Goal: Obtain resource: Download file/media

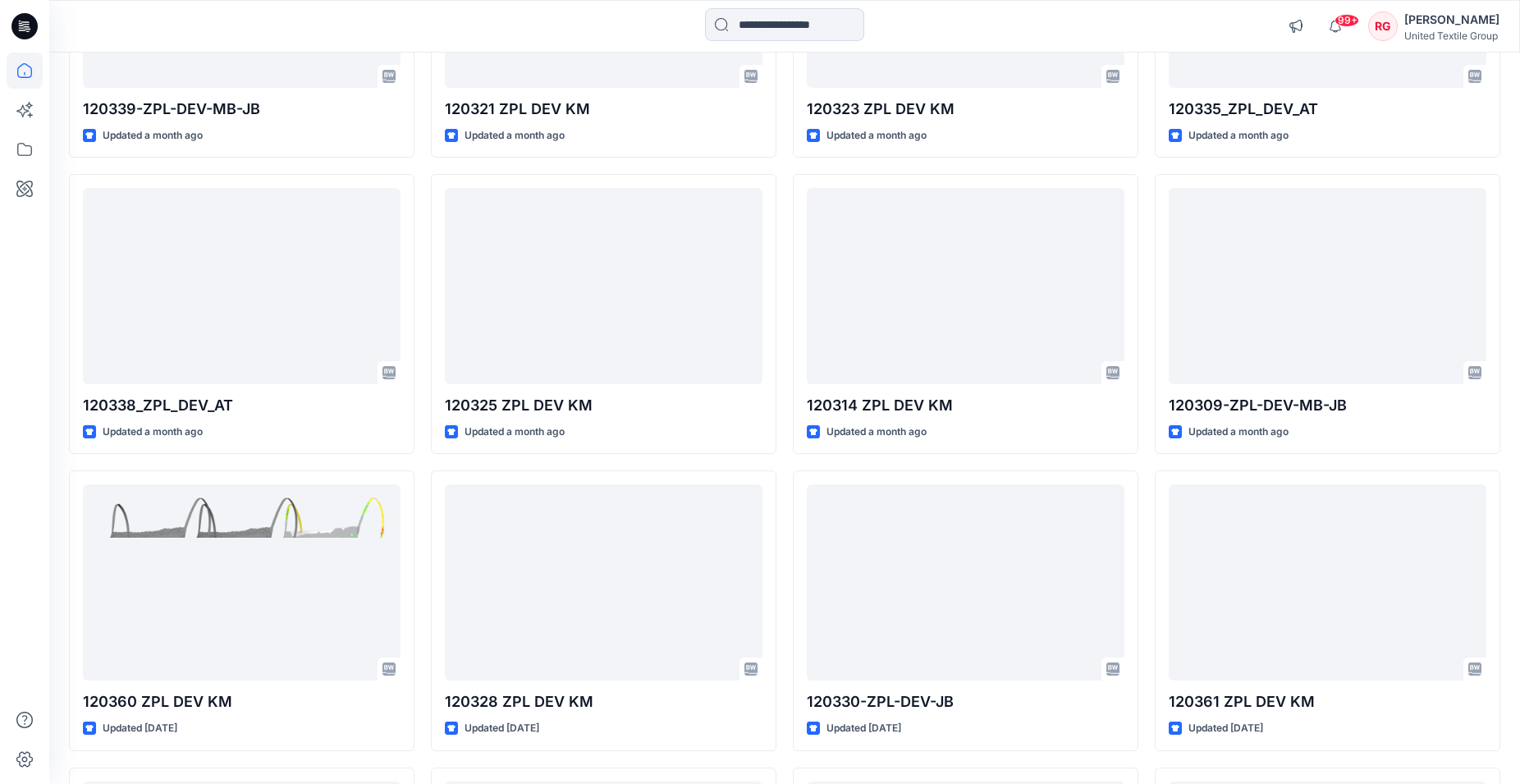
scroll to position [10127, 0]
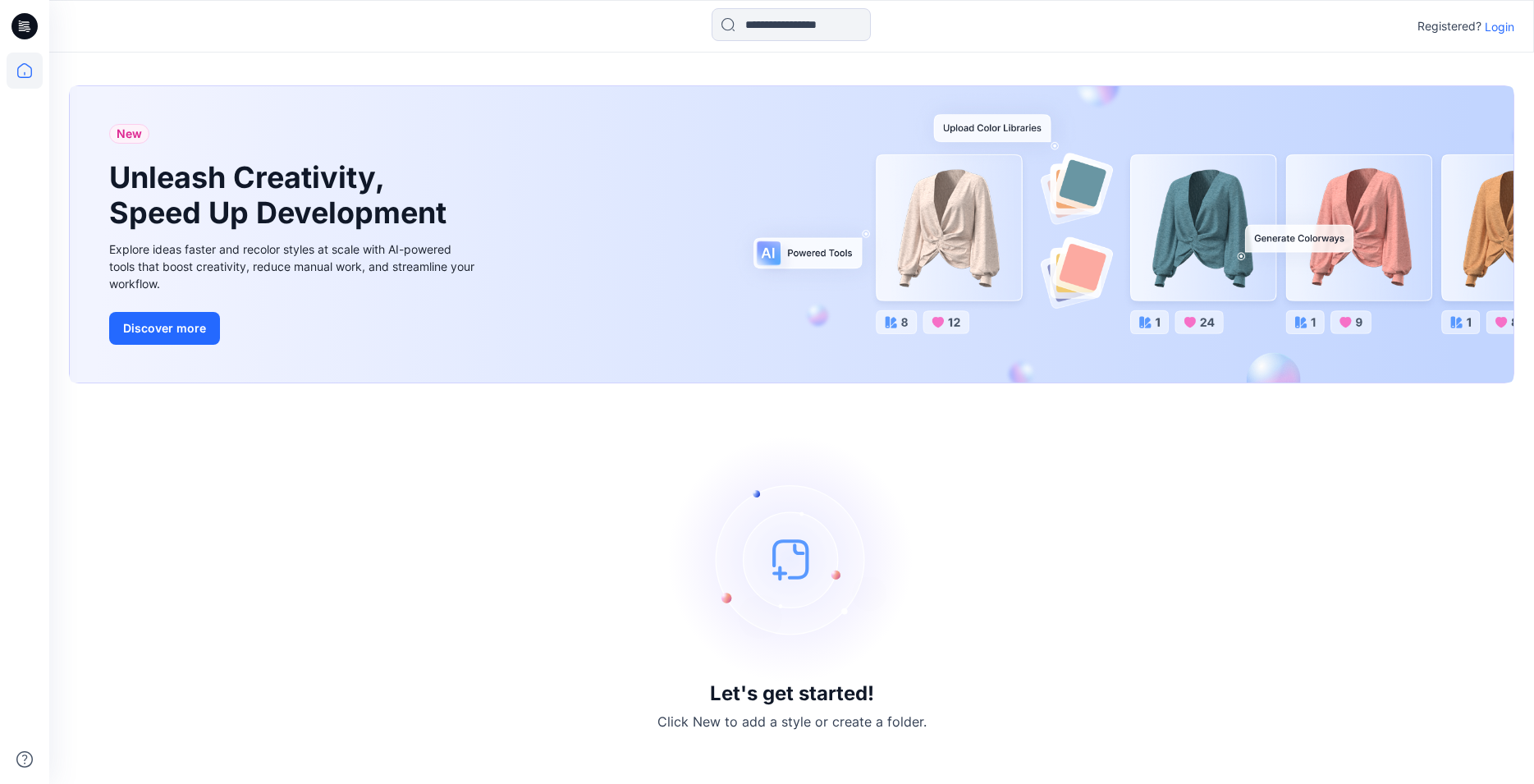
click at [1501, 27] on p "Login" at bounding box center [1498, 27] width 29 height 17
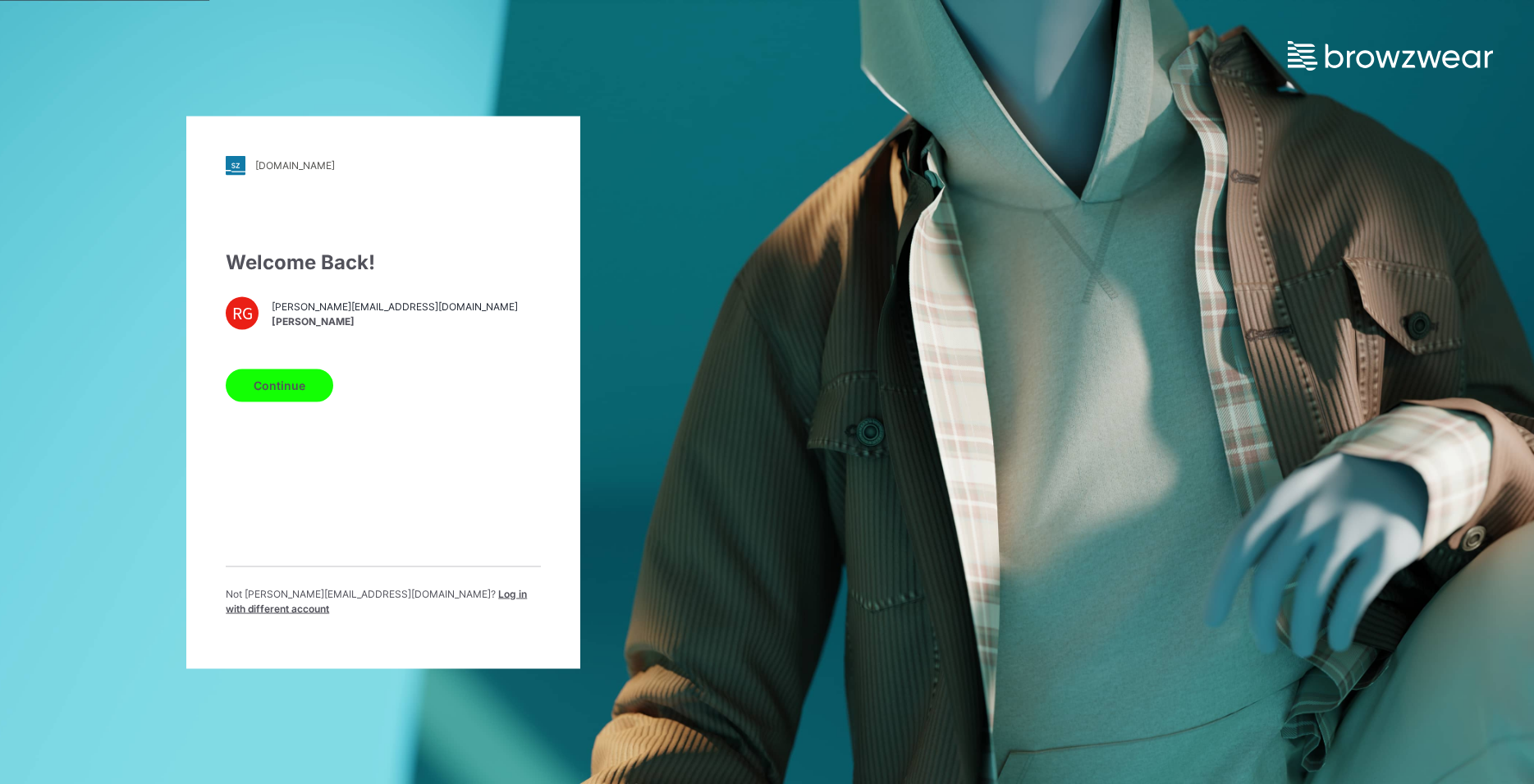
click at [312, 394] on button "Continue" at bounding box center [279, 385] width 107 height 32
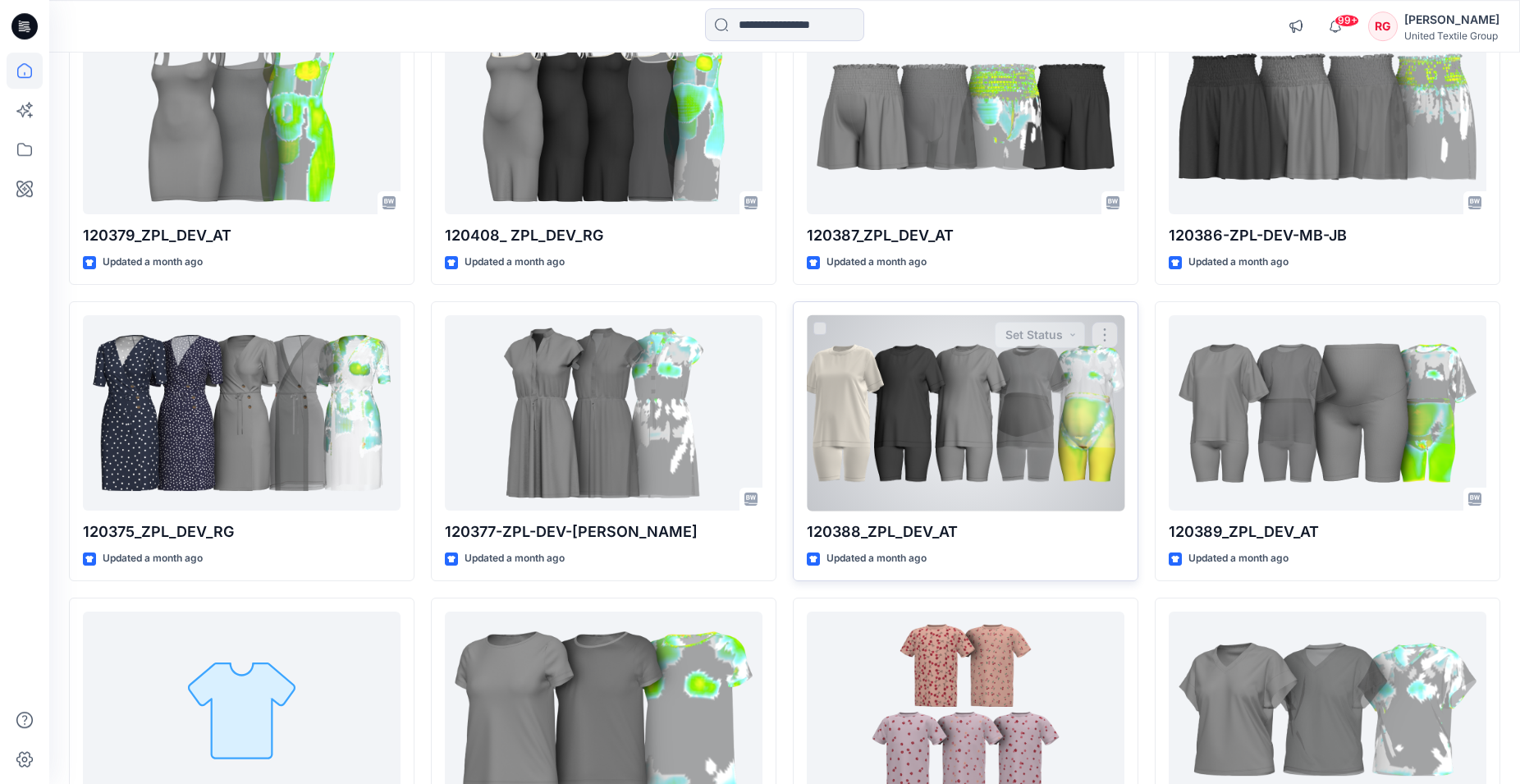
scroll to position [5347, 0]
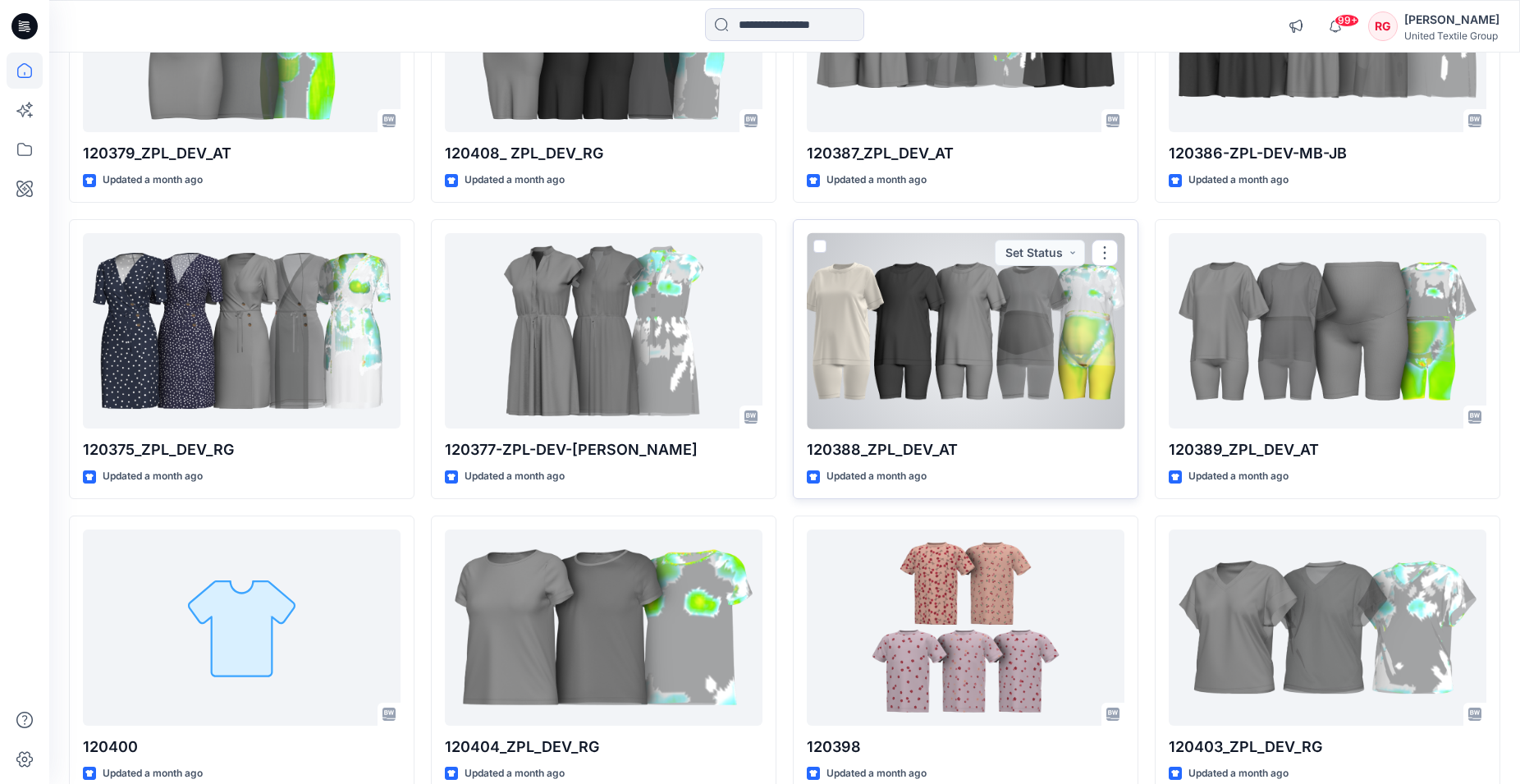
click at [1030, 355] on div at bounding box center [966, 331] width 318 height 196
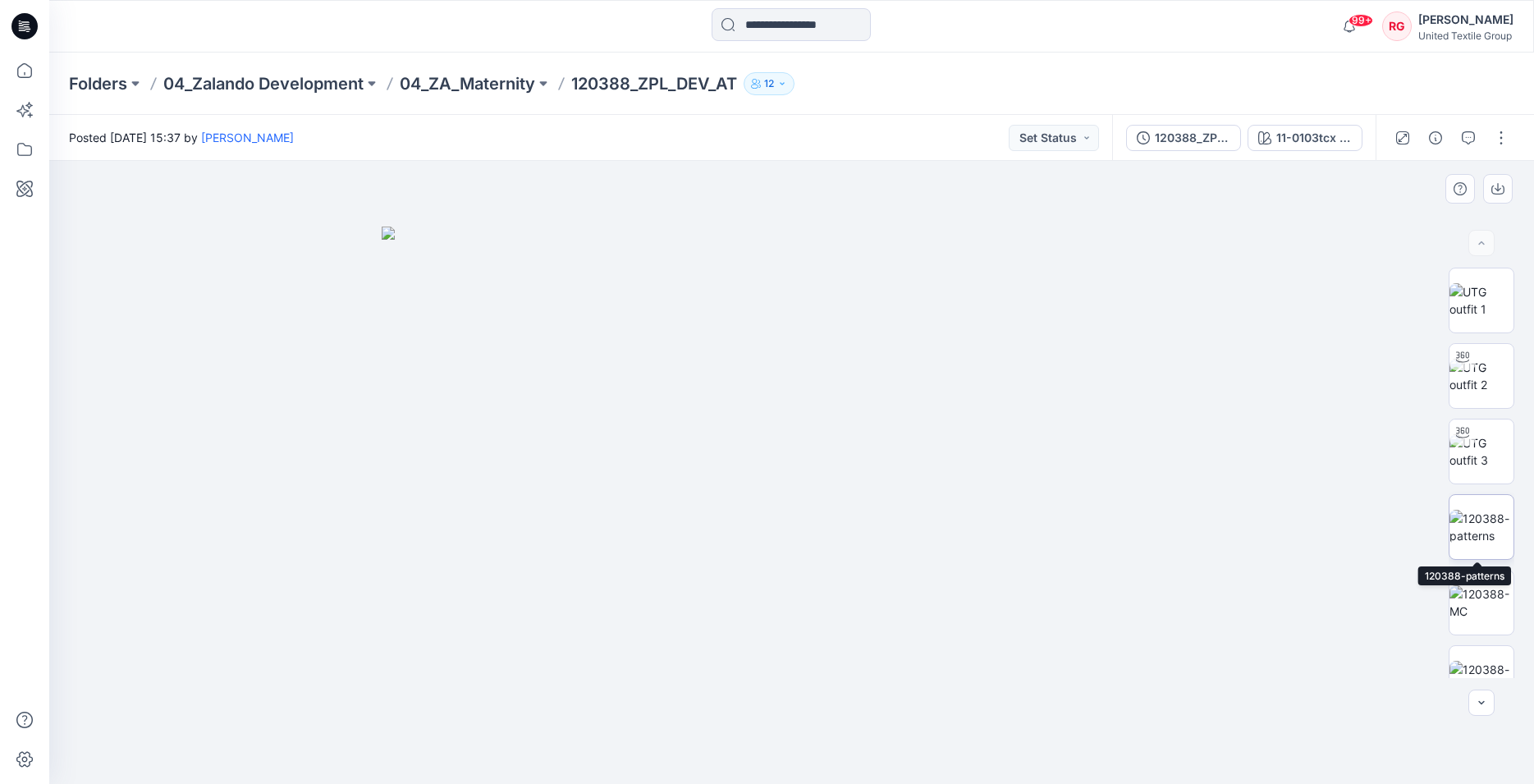
click at [1464, 517] on img at bounding box center [1481, 526] width 64 height 34
click at [1195, 142] on div "120388_ZPL_DEV_AT_corrected fab" at bounding box center [1192, 138] width 76 height 18
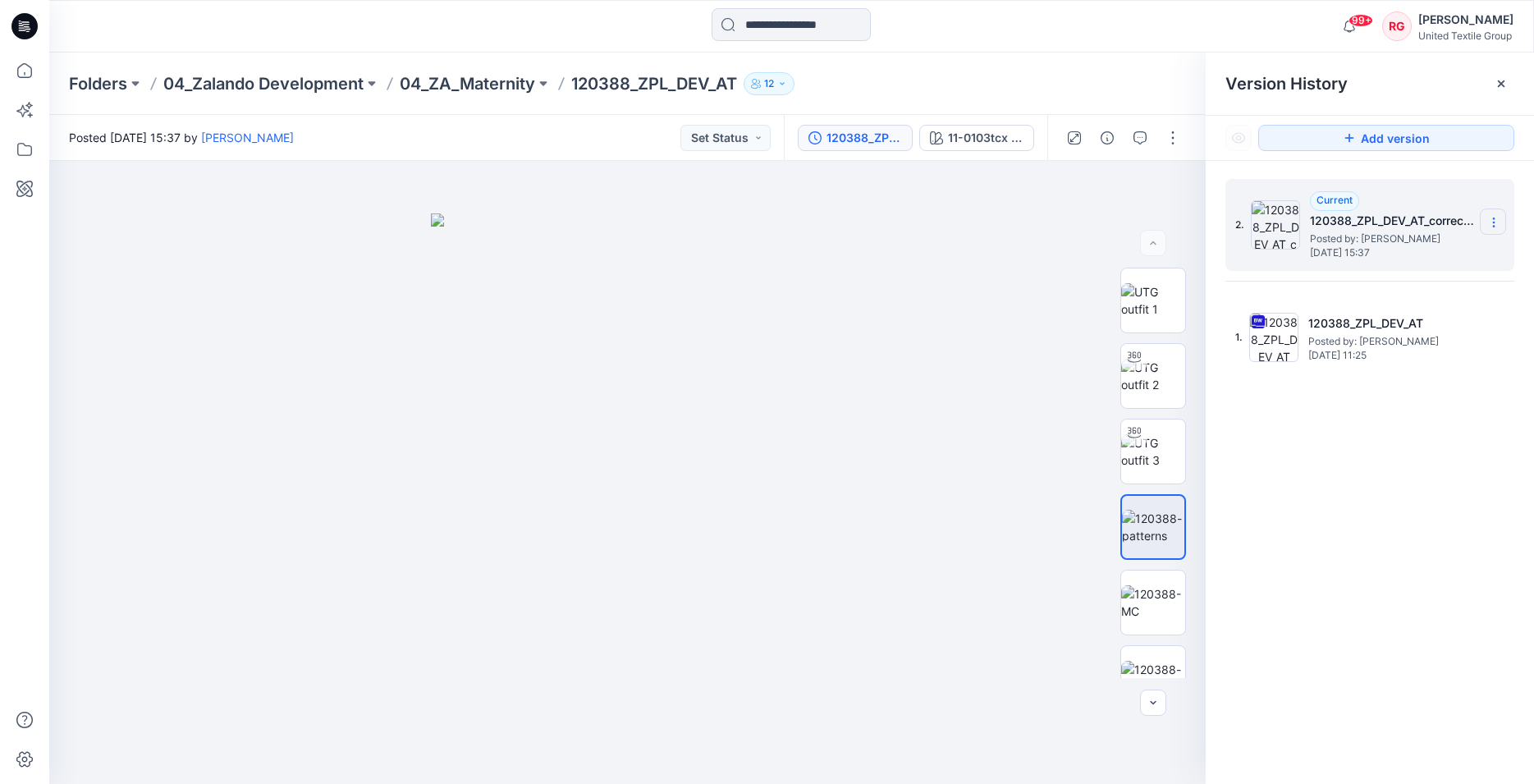
click at [1502, 221] on section at bounding box center [1493, 221] width 27 height 27
click at [1437, 253] on div "Duplicate Version" at bounding box center [1405, 254] width 191 height 32
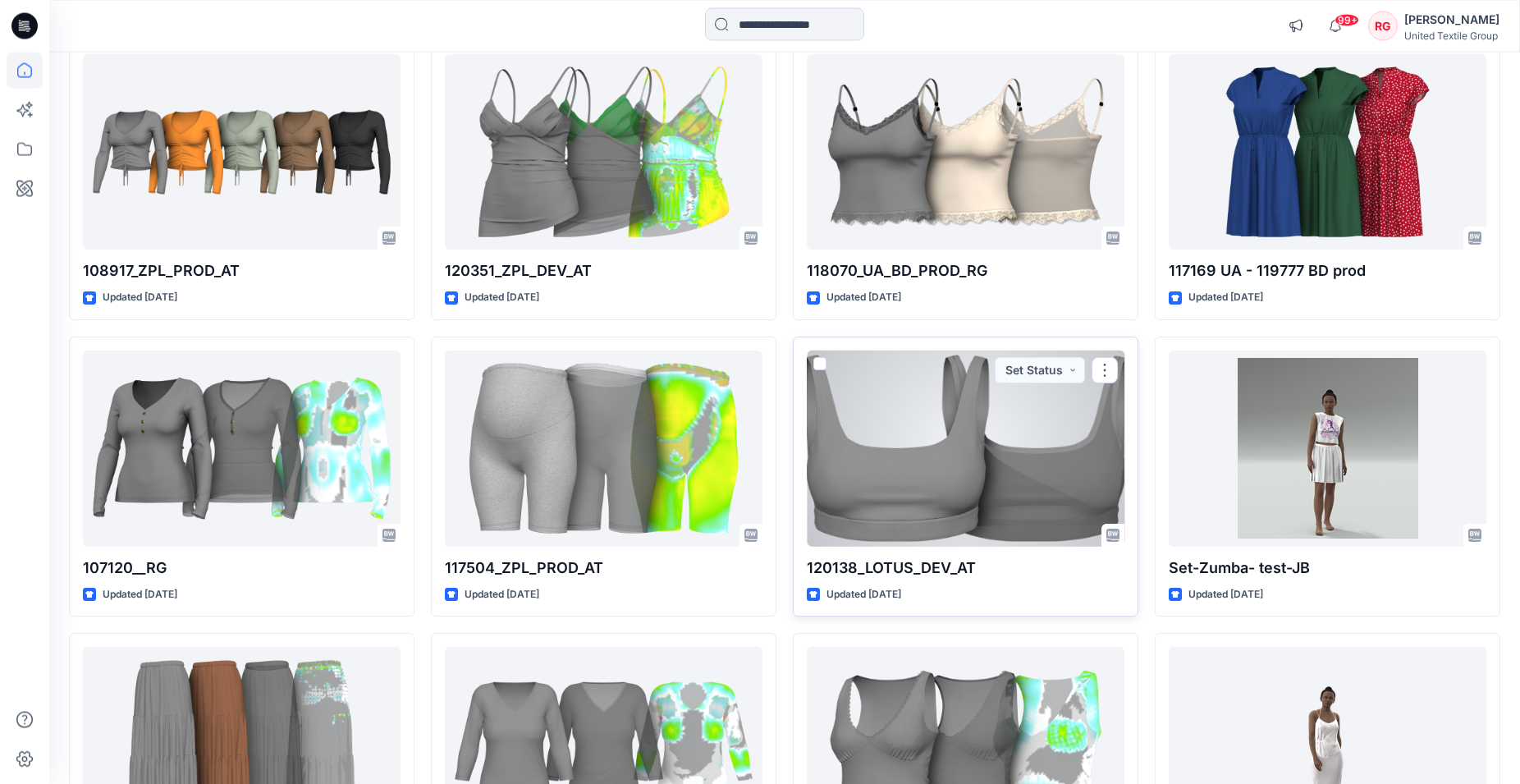
scroll to position [565, 0]
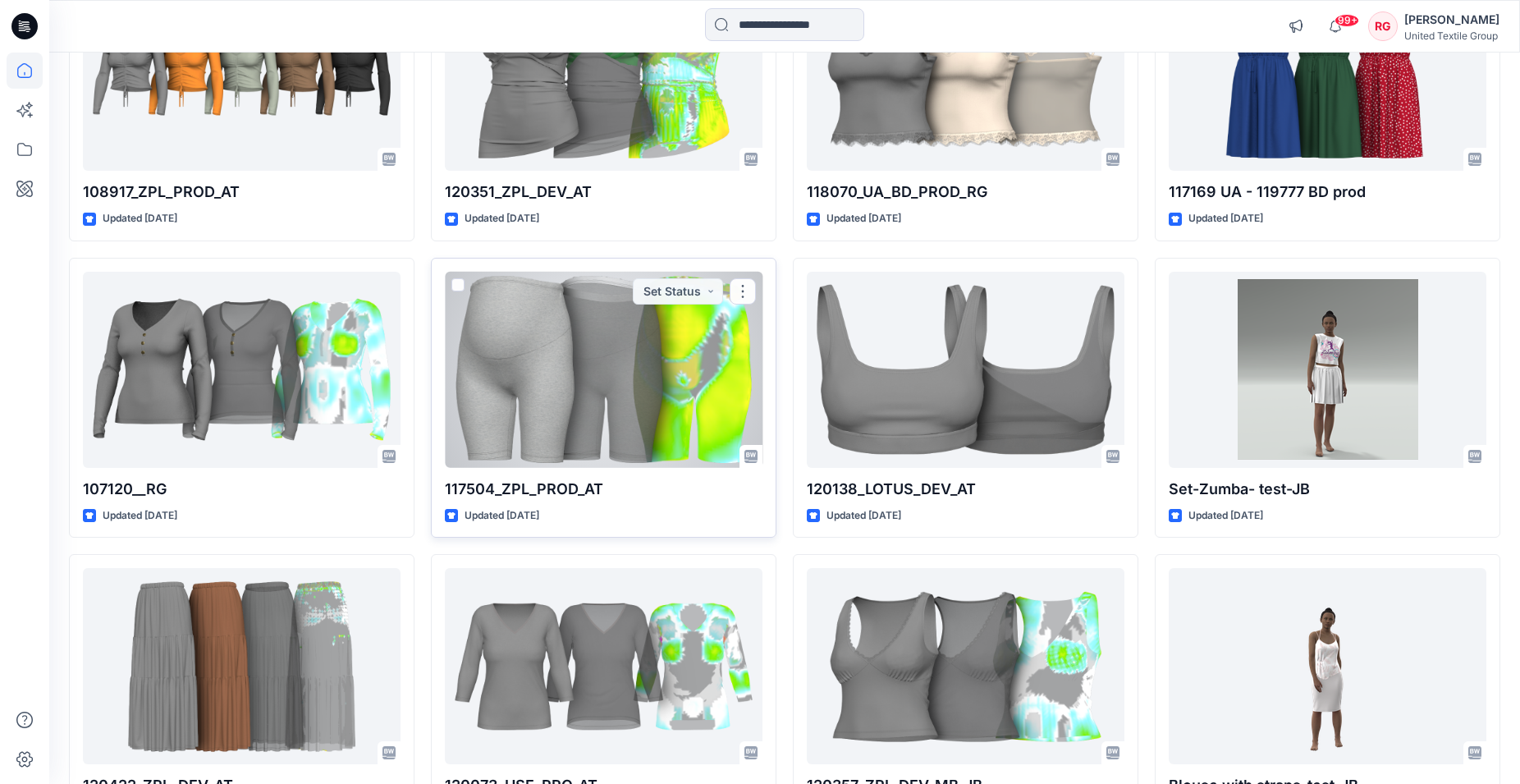
click at [514, 372] on div at bounding box center [604, 370] width 318 height 196
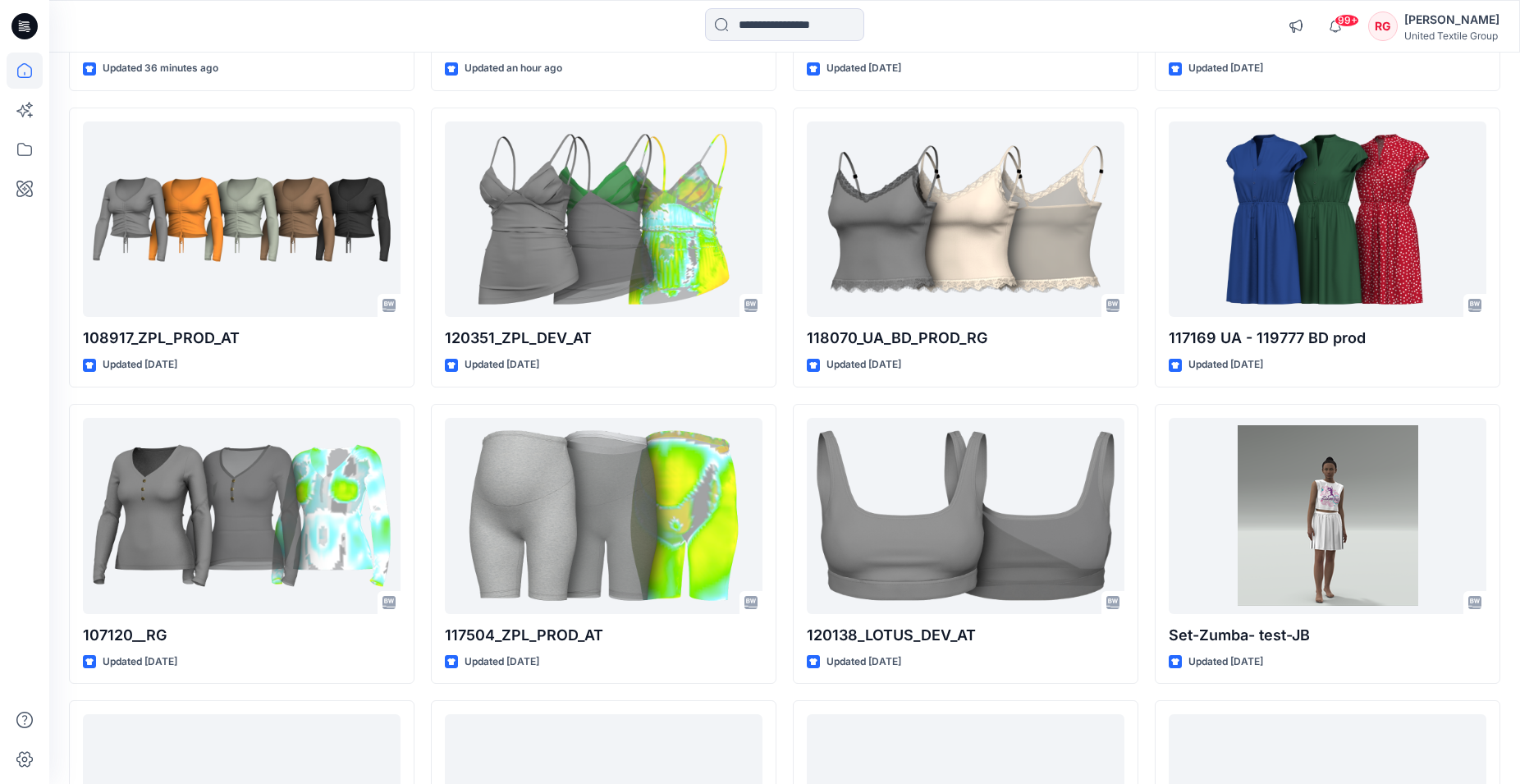
scroll to position [587, 0]
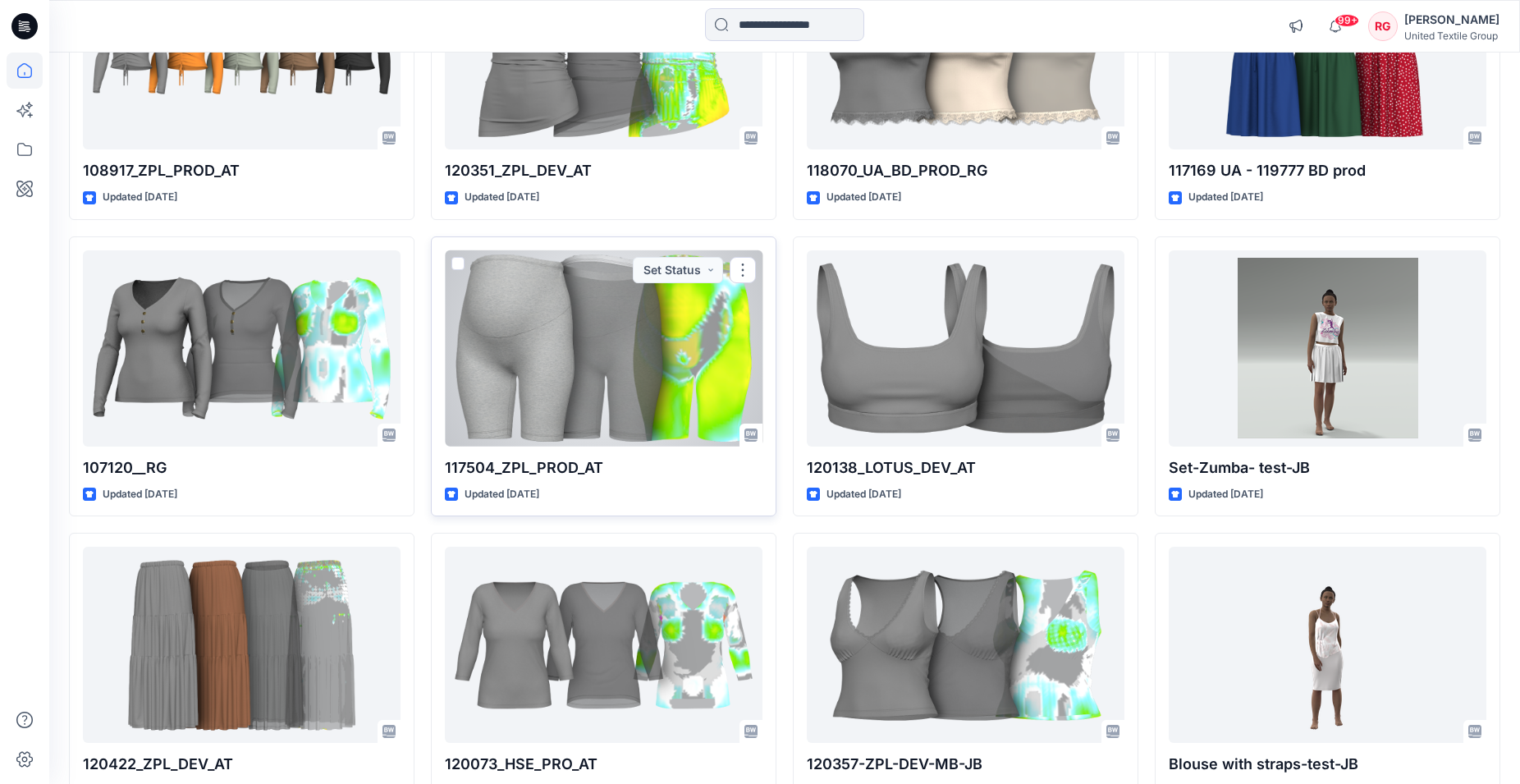
click at [650, 351] on div at bounding box center [604, 349] width 318 height 196
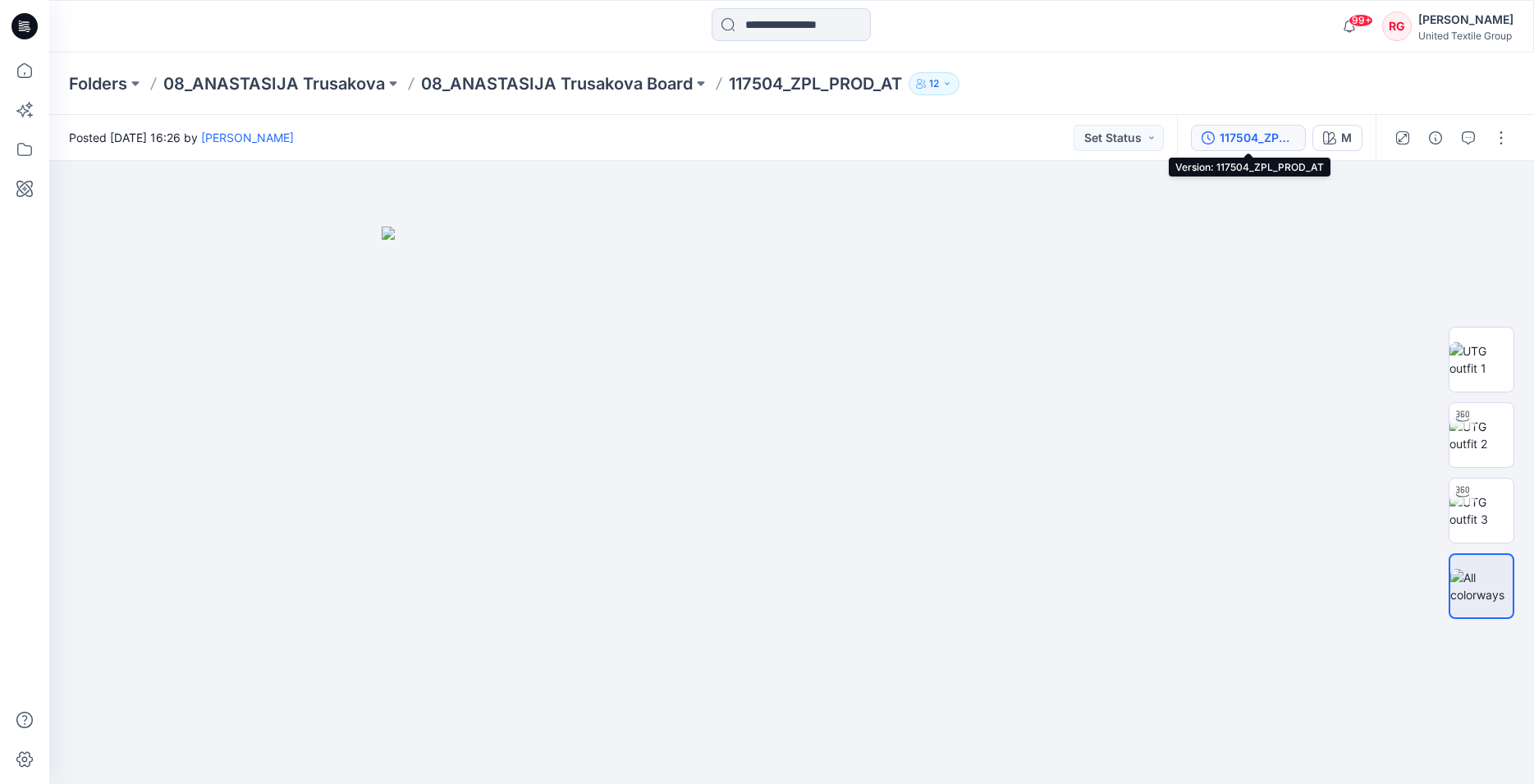
click at [1270, 142] on div "117504_ZPL_PROD_AT" at bounding box center [1257, 138] width 76 height 18
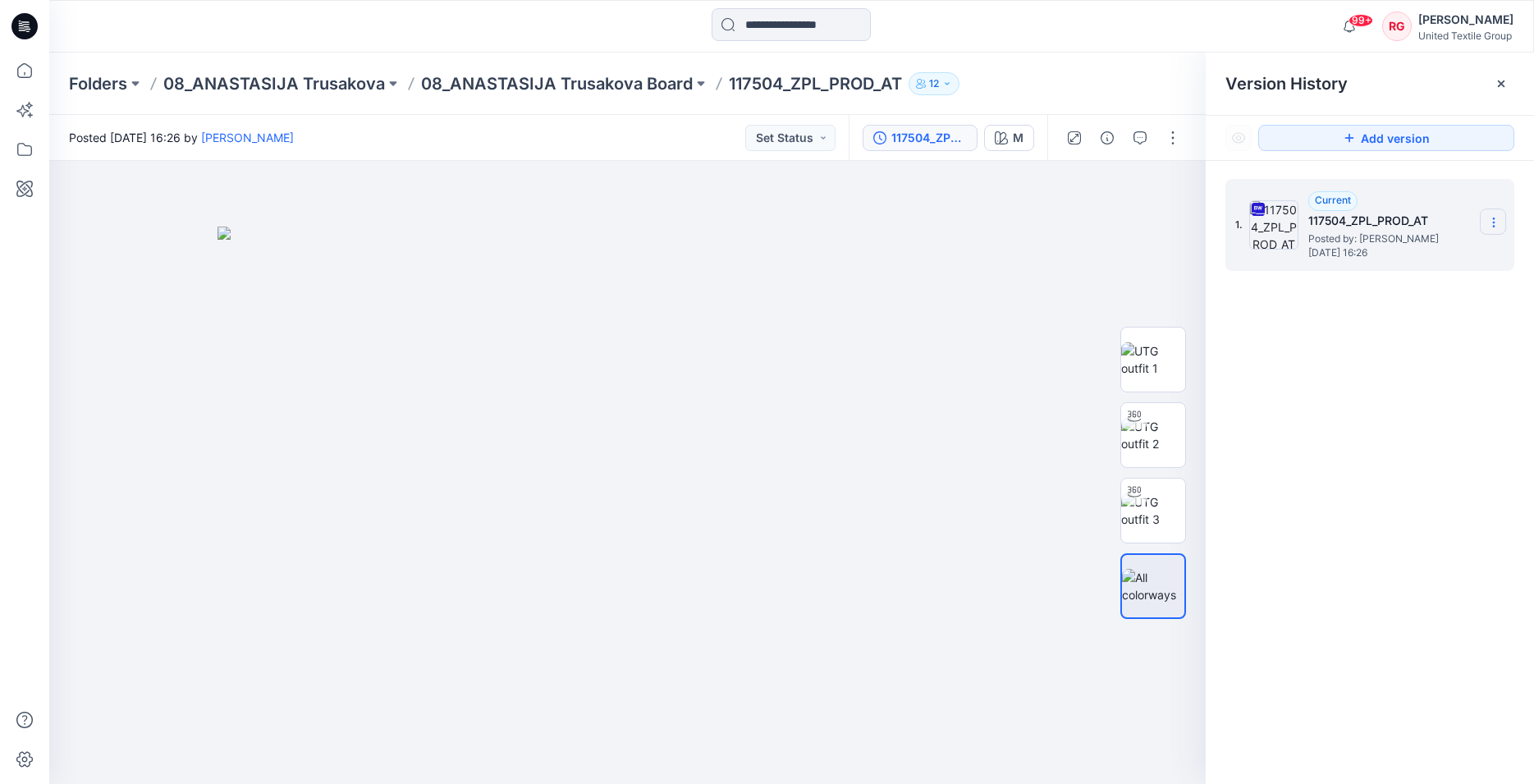
click at [1488, 219] on icon at bounding box center [1493, 222] width 13 height 13
click at [1409, 249] on span "Download Source BW File" at bounding box center [1410, 255] width 137 height 20
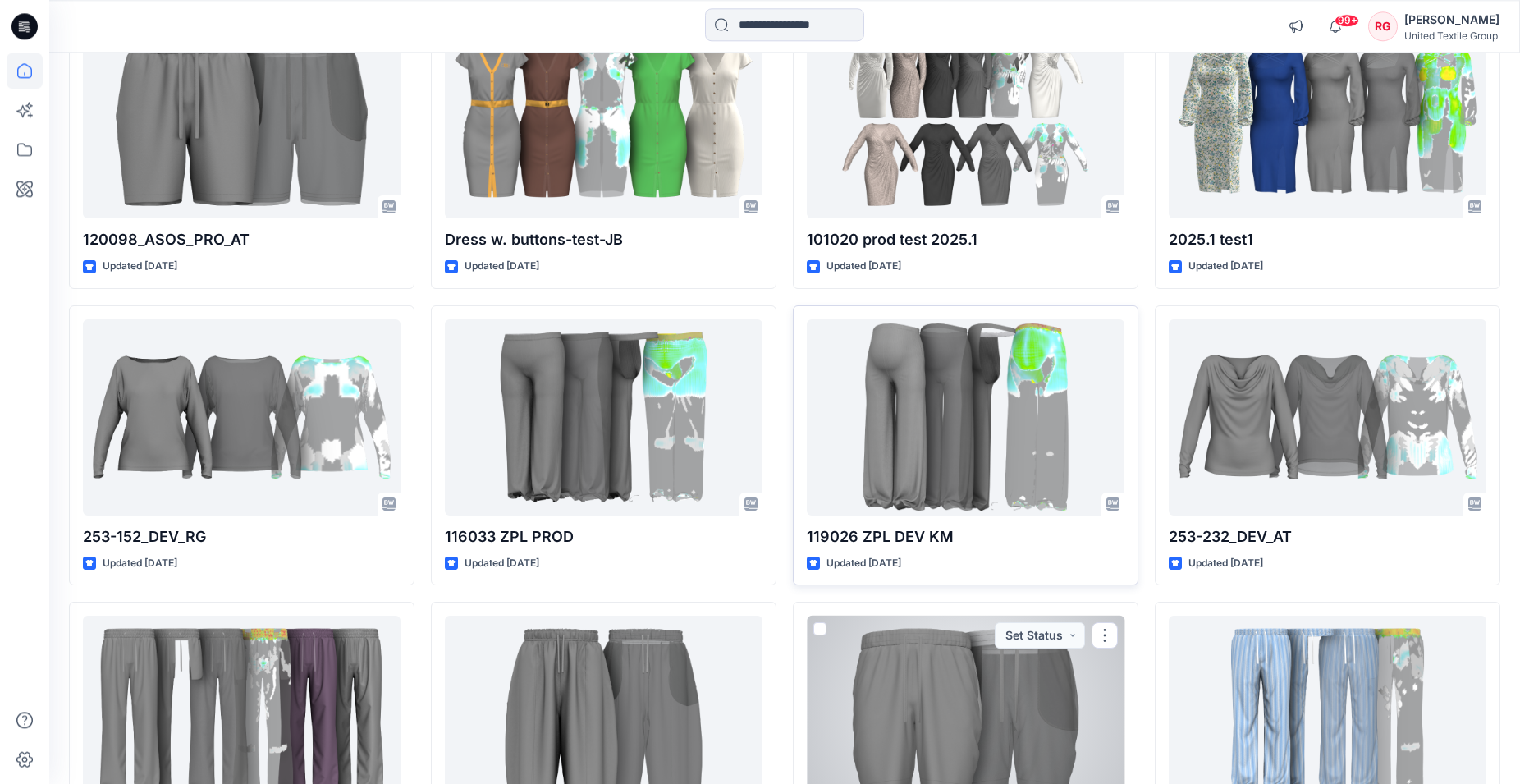
scroll to position [22984, 0]
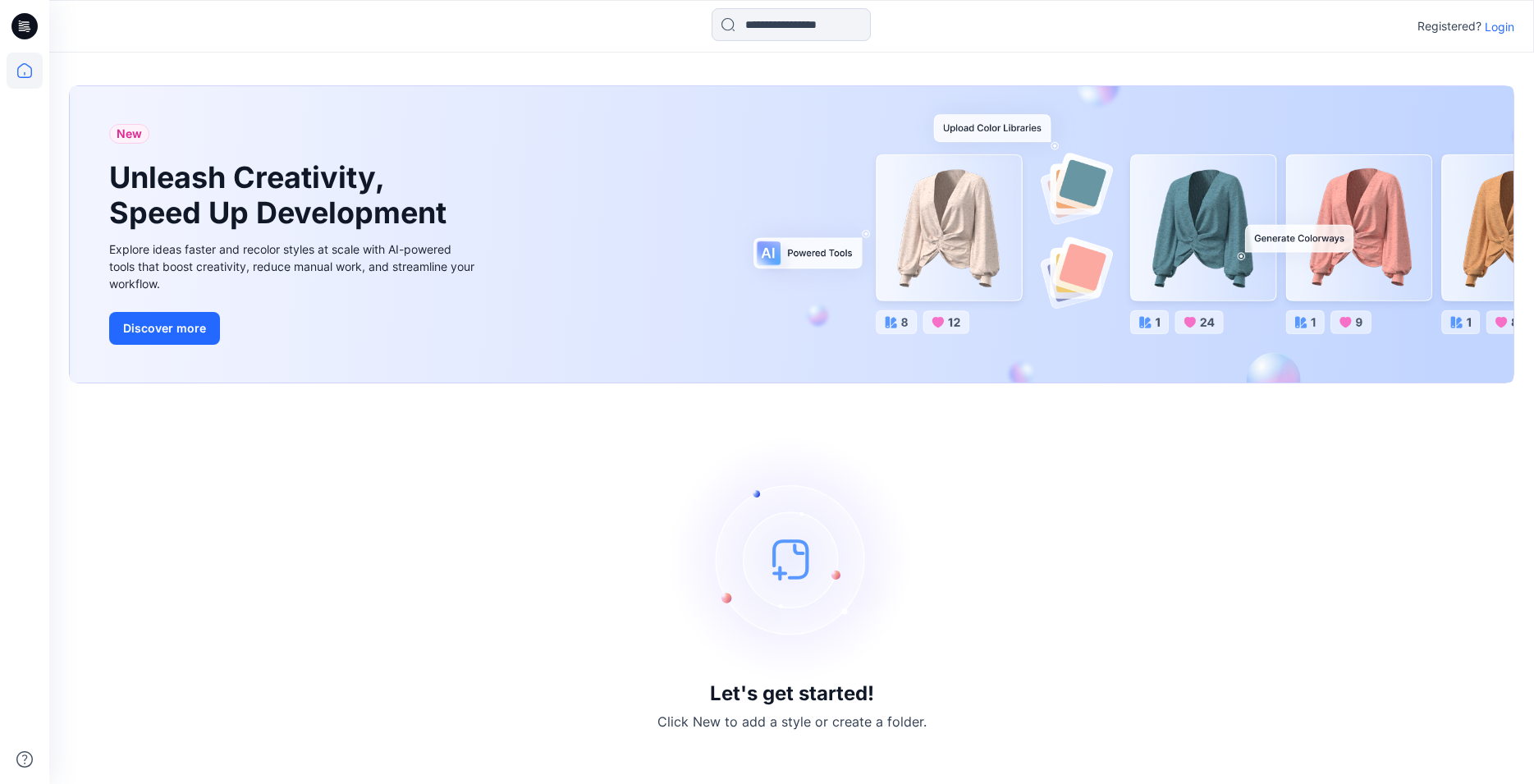
click at [1507, 28] on p "Login" at bounding box center [1498, 27] width 29 height 17
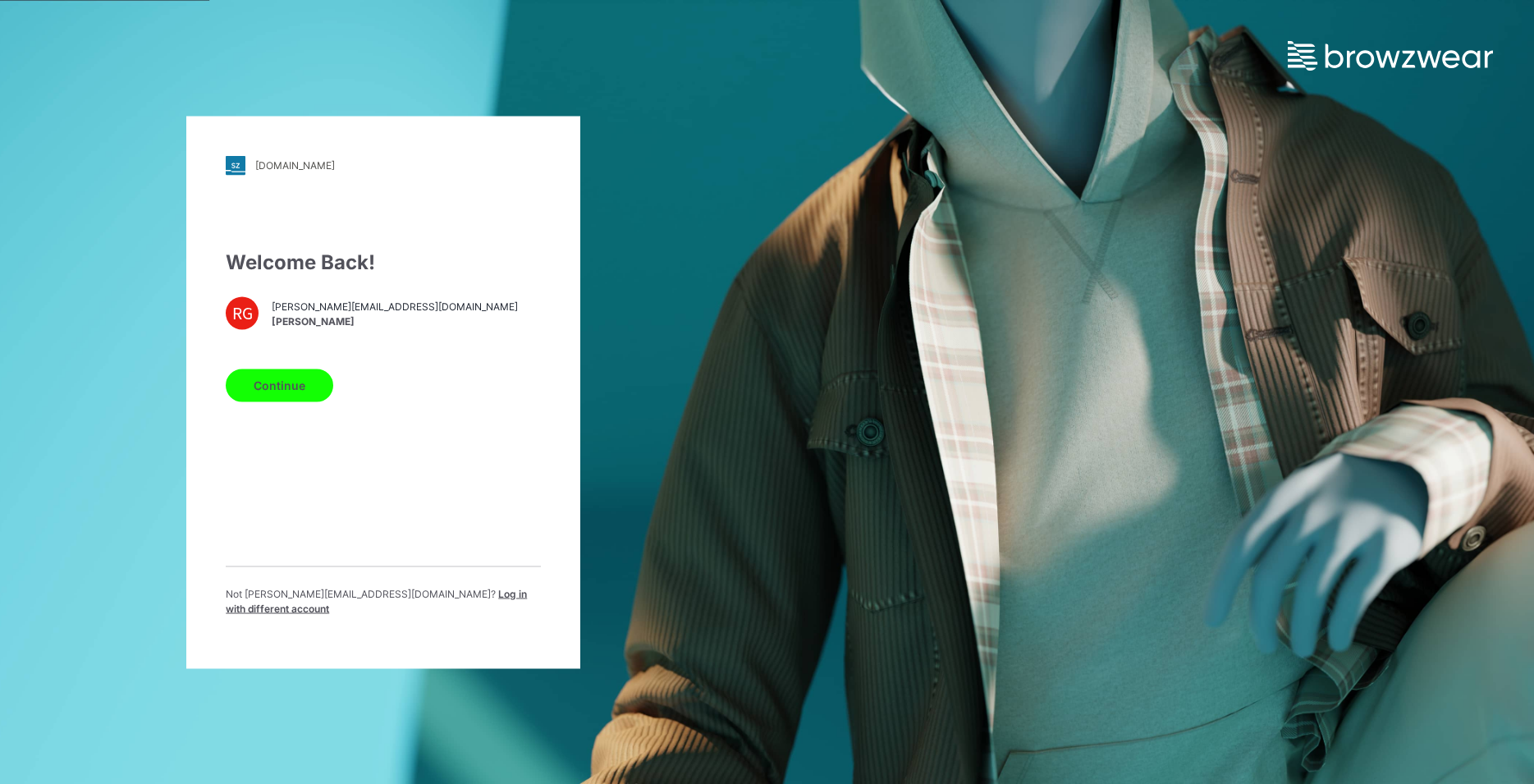
click at [304, 393] on button "Continue" at bounding box center [279, 385] width 107 height 32
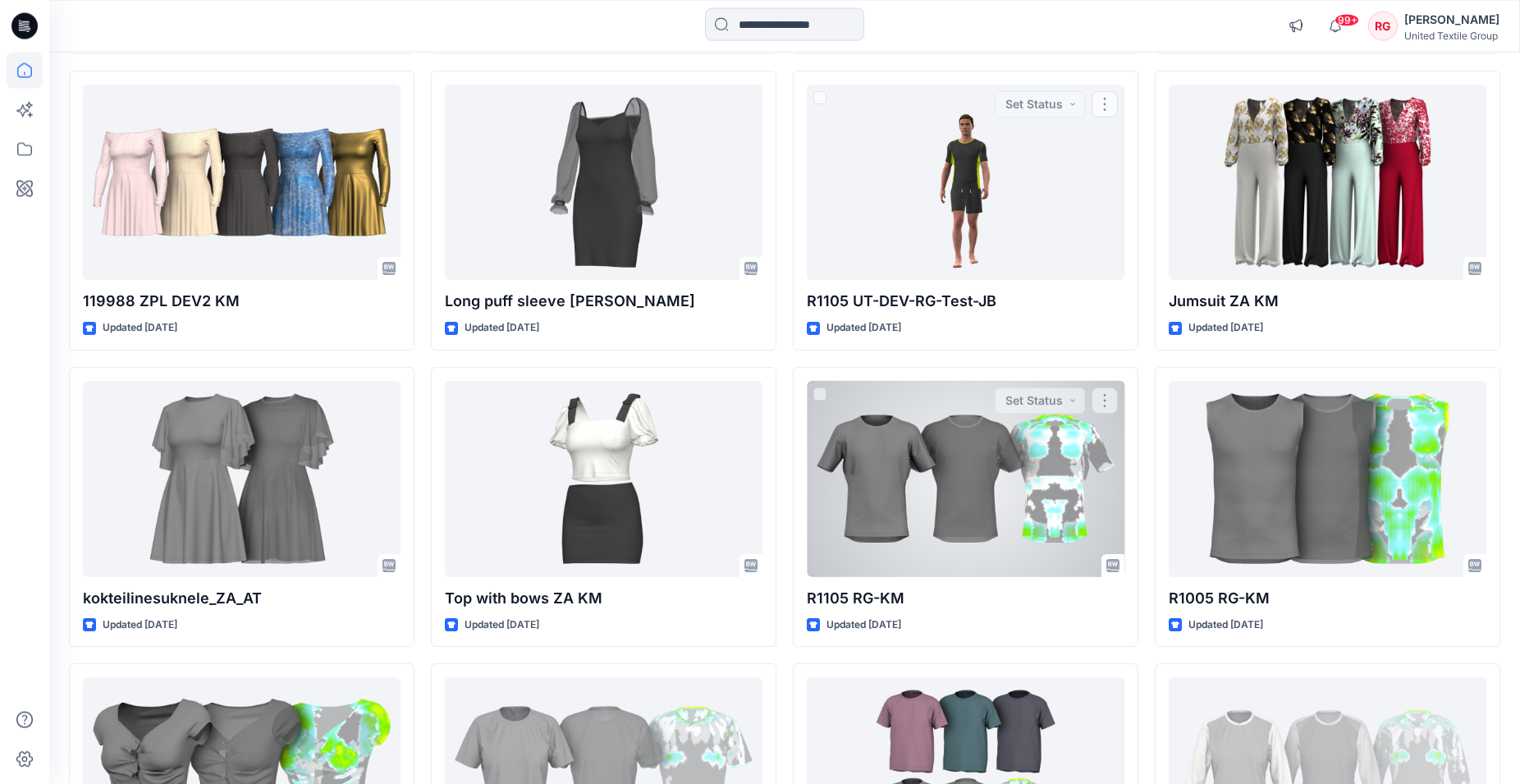
scroll to position [1789, 0]
